Goal: Navigation & Orientation: Understand site structure

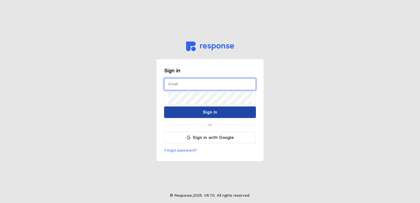
type input "[EMAIL_ADDRESS][DOMAIN_NAME]"
drag, startPoint x: 220, startPoint y: 112, endPoint x: 215, endPoint y: 112, distance: 4.4
click at [220, 112] on button "Sign In" at bounding box center [210, 112] width 92 height 12
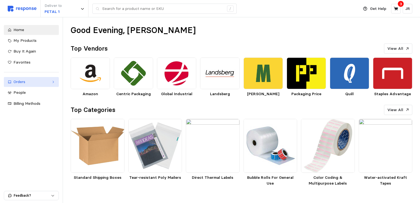
click at [49, 82] on div "Orders" at bounding box center [31, 82] width 36 height 6
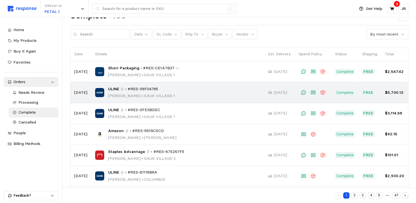
scroll to position [27, 0]
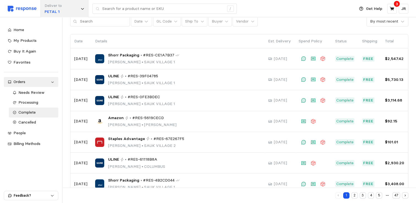
click at [82, 9] on icon at bounding box center [83, 9] width 4 height 4
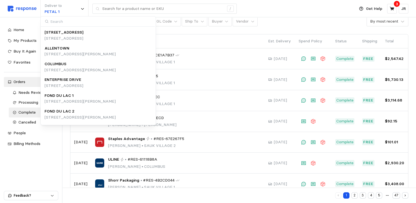
click at [281, 6] on div "Deliver to PETAL 1 /" at bounding box center [180, 8] width 344 height 17
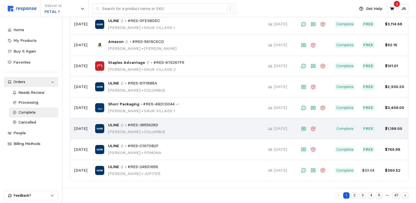
scroll to position [0, 0]
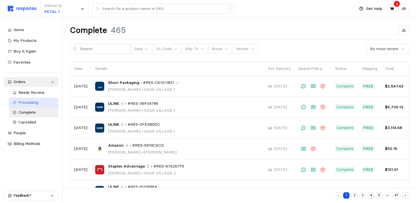
click at [31, 104] on span "Processing" at bounding box center [28, 102] width 20 height 5
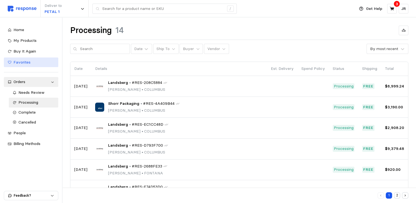
click at [24, 63] on span "Favorites" at bounding box center [21, 62] width 17 height 5
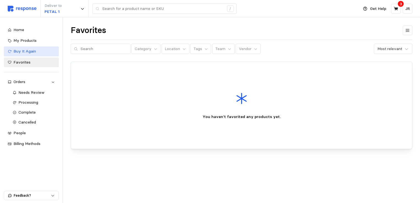
click at [29, 52] on span "Buy It Again" at bounding box center [24, 51] width 23 height 5
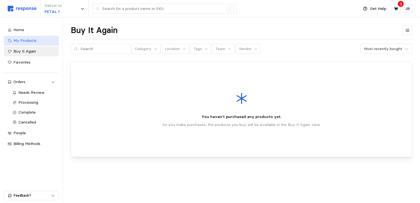
click at [31, 42] on span "My Products" at bounding box center [24, 40] width 23 height 5
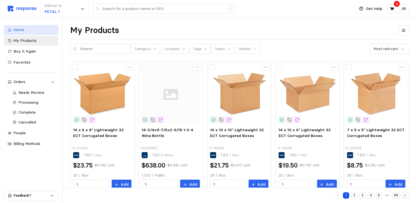
click at [24, 32] on div "Home" at bounding box center [33, 30] width 41 height 6
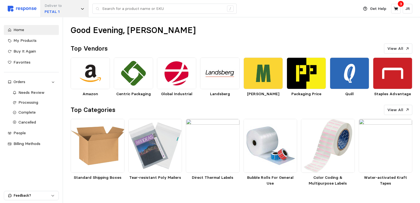
click at [83, 9] on icon at bounding box center [83, 9] width 4 height 4
click at [24, 8] on img at bounding box center [22, 9] width 29 height 6
click at [407, 9] on p "JR" at bounding box center [407, 9] width 5 height 6
click at [395, 8] on icon at bounding box center [396, 9] width 4 height 4
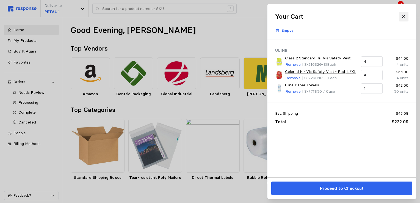
click at [402, 16] on icon at bounding box center [403, 16] width 5 height 5
